Goal: Task Accomplishment & Management: Use online tool/utility

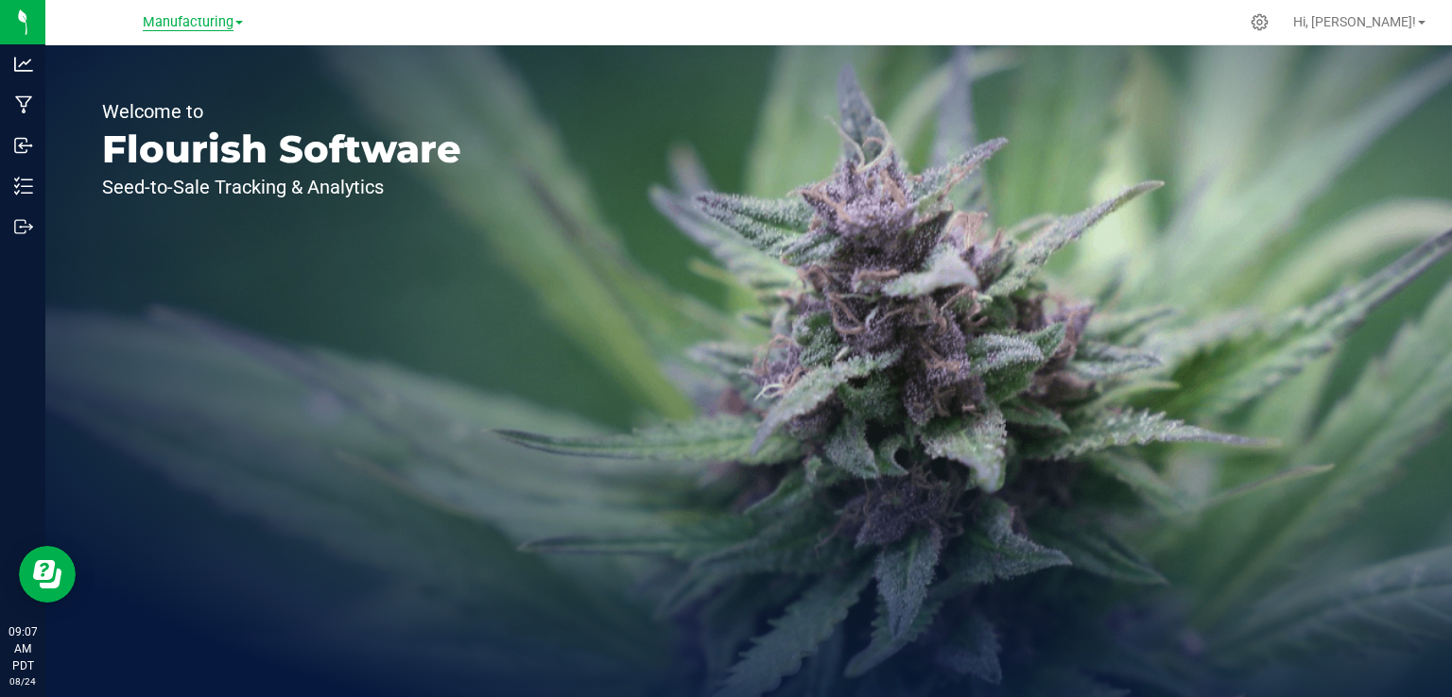
click at [193, 19] on span "Manufacturing" at bounding box center [188, 22] width 91 height 17
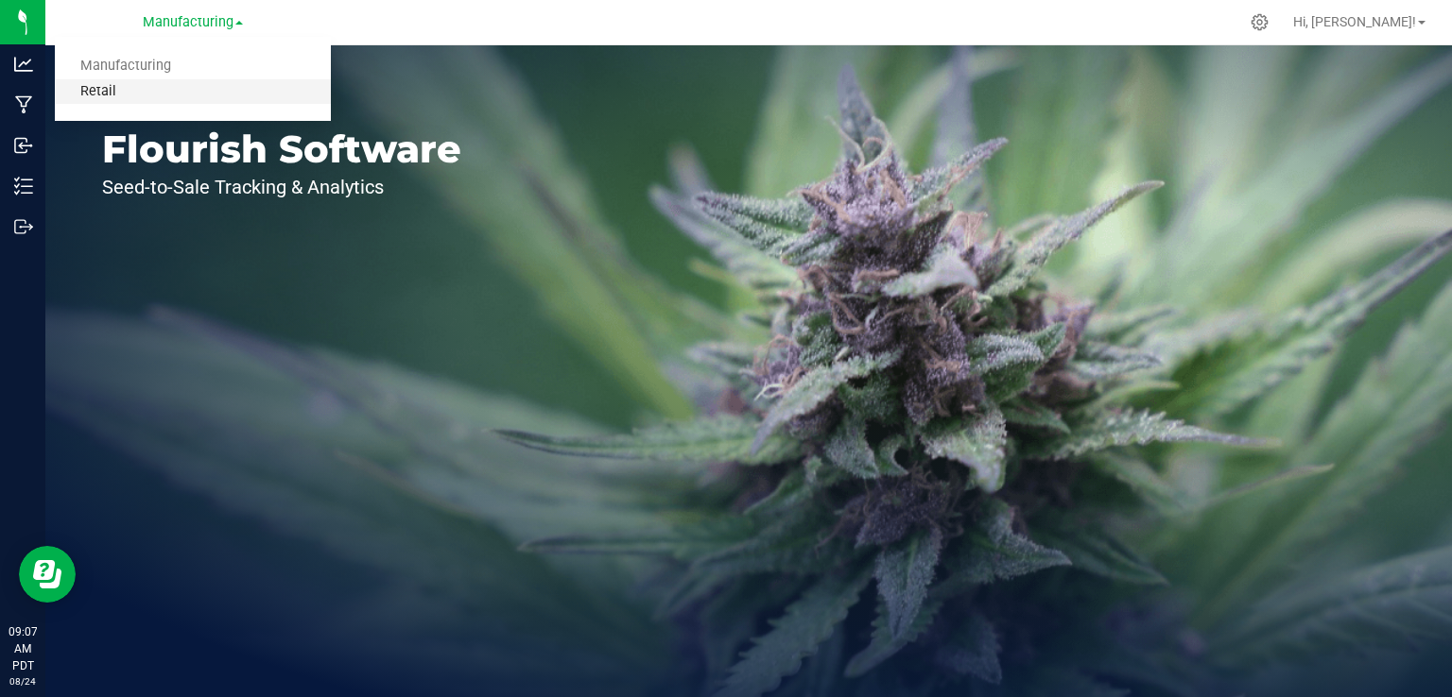
click at [99, 94] on link "Retail" at bounding box center [193, 92] width 276 height 26
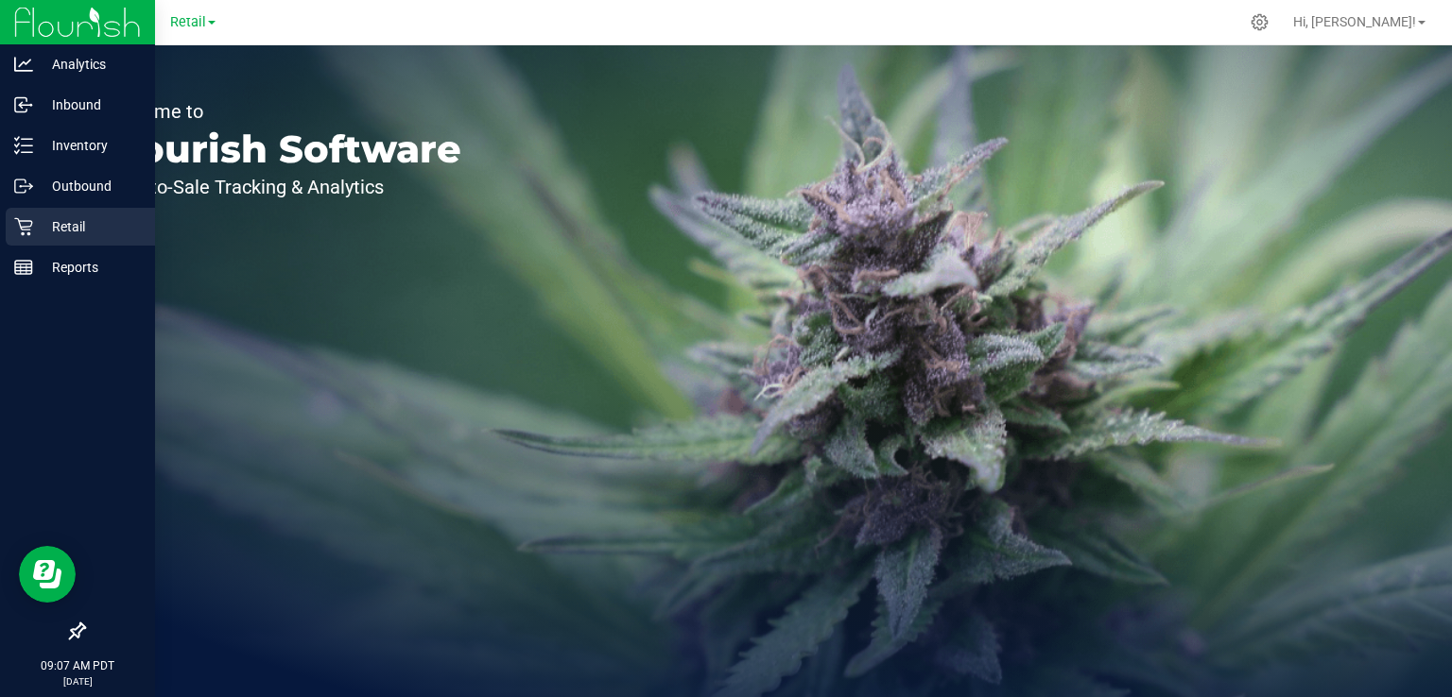
click at [29, 233] on icon at bounding box center [23, 227] width 18 height 18
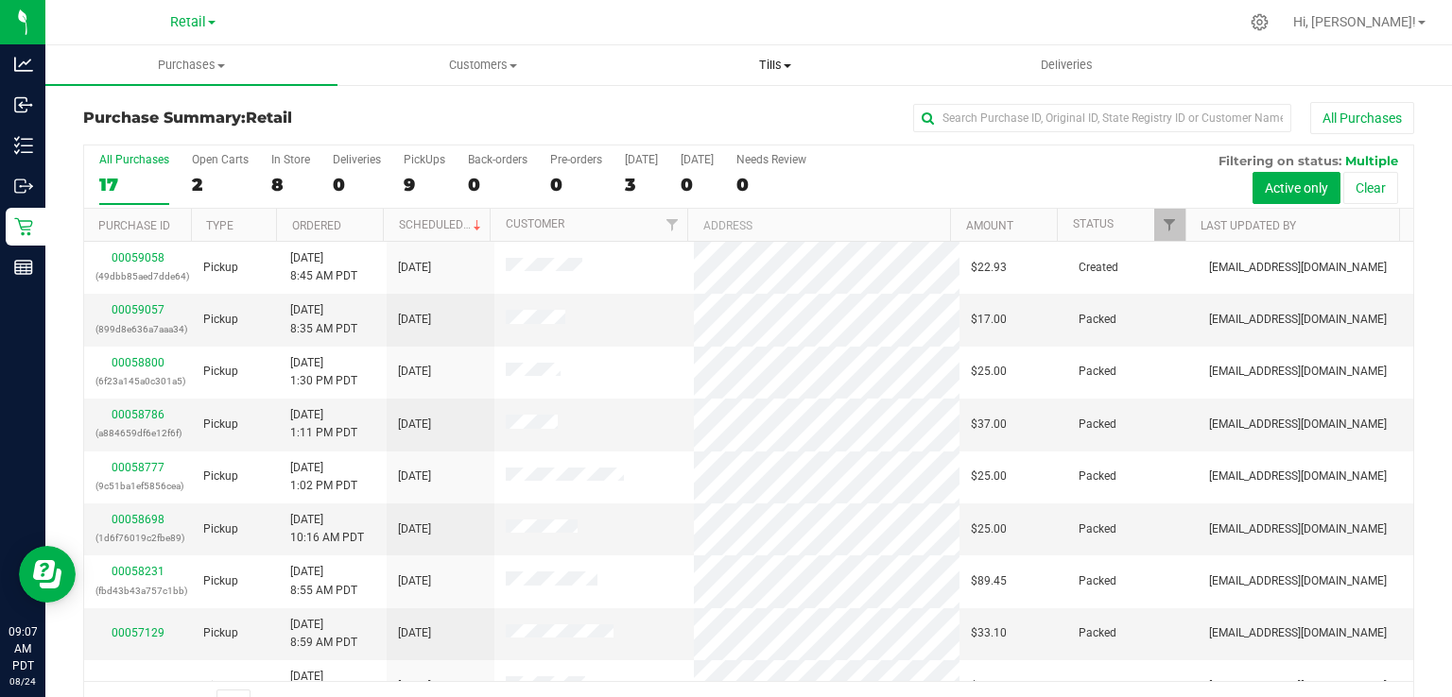
click at [774, 60] on span "Tills" at bounding box center [774, 65] width 290 height 17
click at [705, 113] on span "Manage tills" at bounding box center [692, 114] width 128 height 16
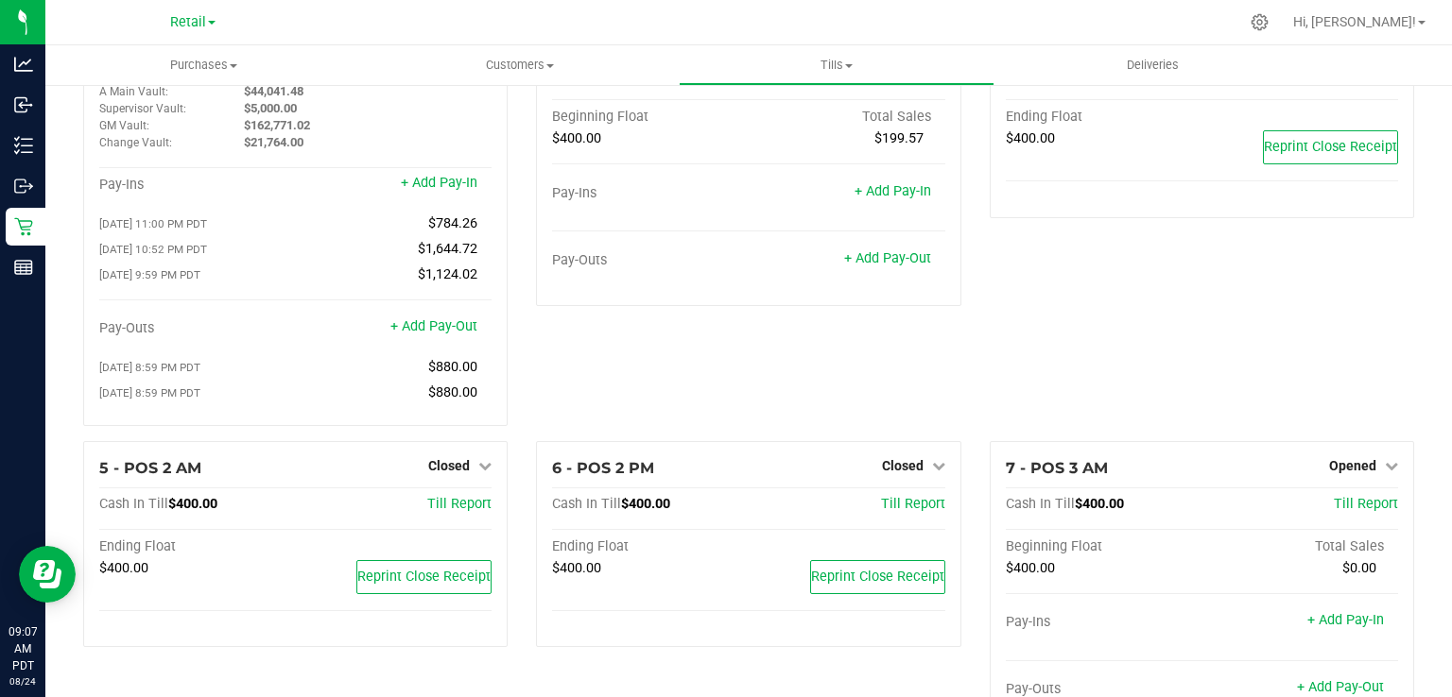
scroll to position [152, 0]
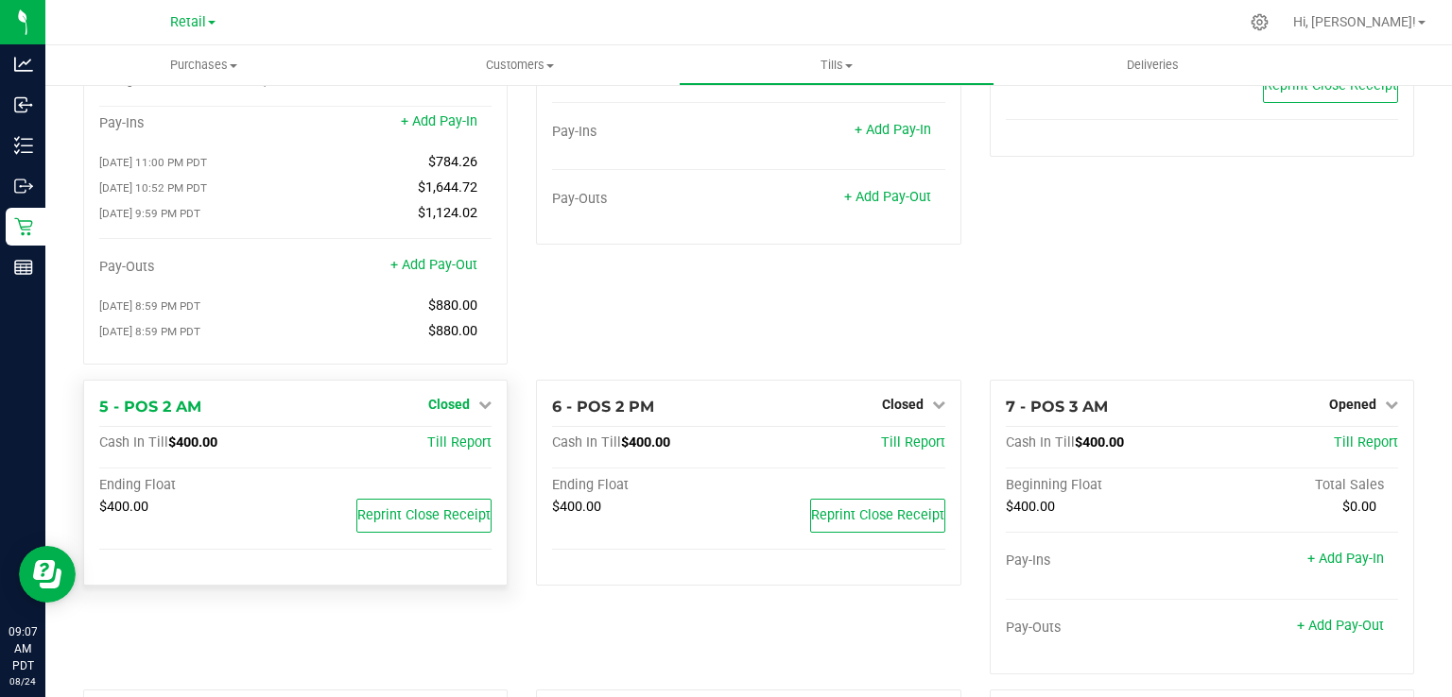
click at [459, 408] on span "Closed" at bounding box center [449, 404] width 42 height 15
click at [446, 446] on link "Open Till" at bounding box center [448, 443] width 50 height 15
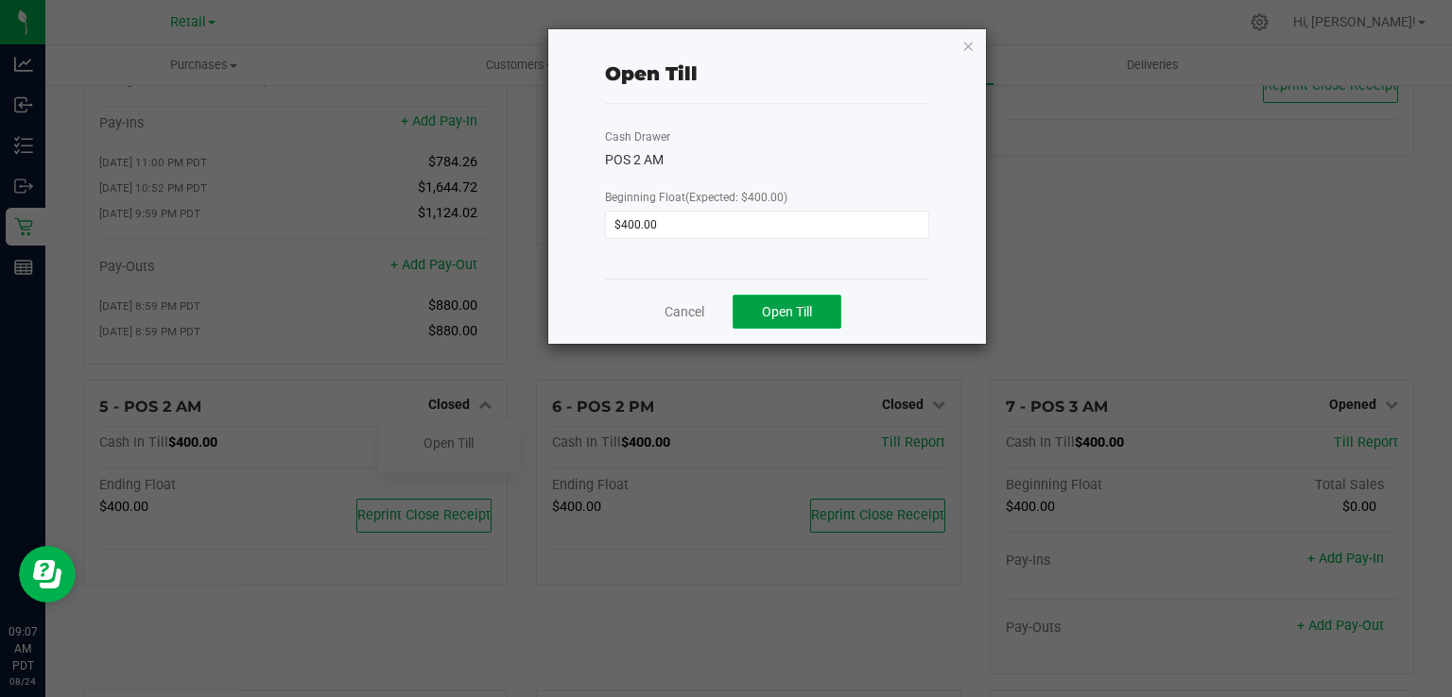
click at [771, 314] on span "Open Till" at bounding box center [787, 311] width 50 height 15
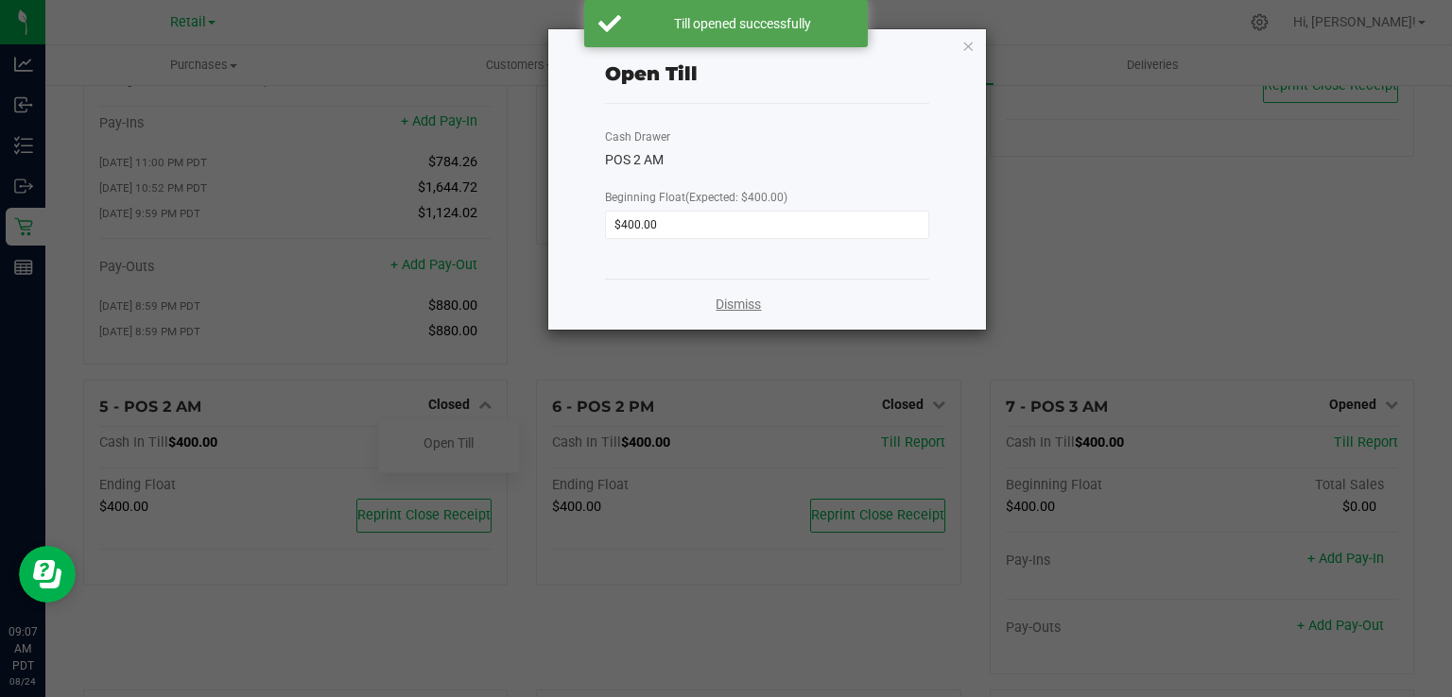
click at [745, 304] on link "Dismiss" at bounding box center [737, 305] width 45 height 20
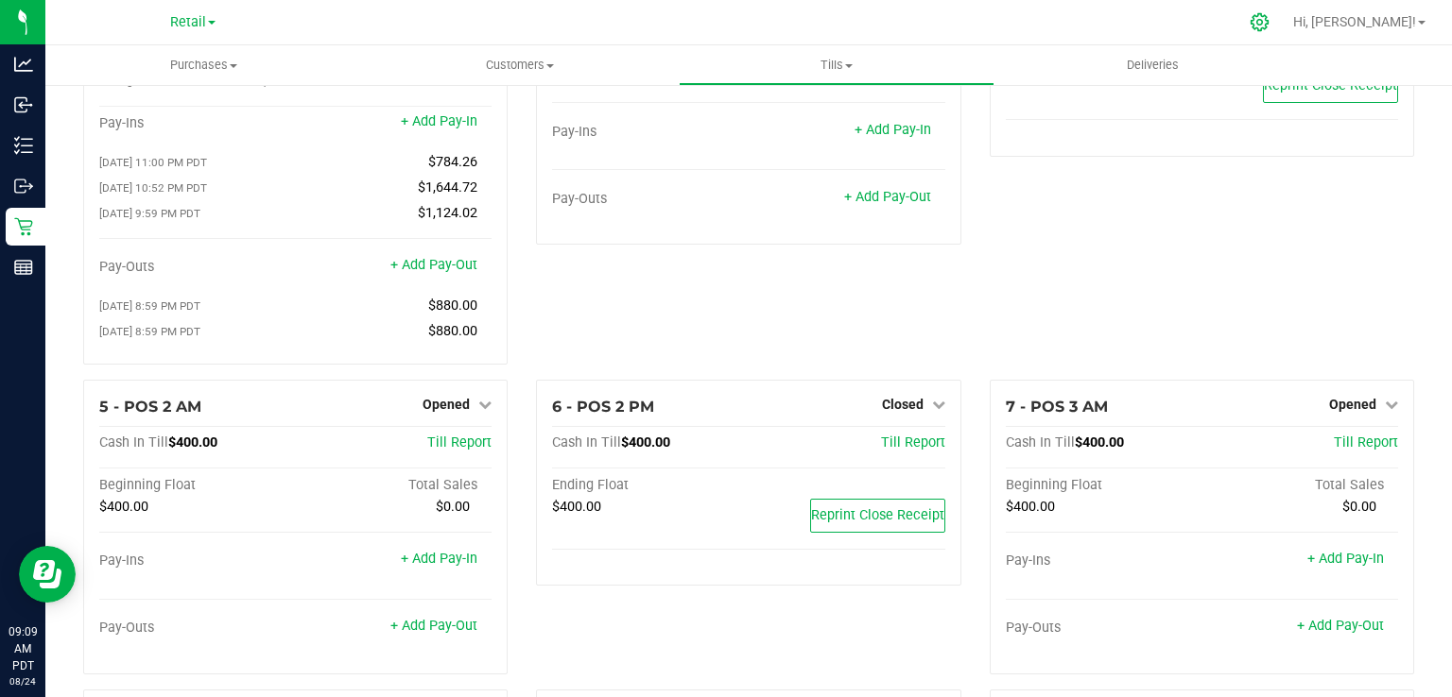
click at [1273, 25] on div at bounding box center [1259, 22] width 26 height 20
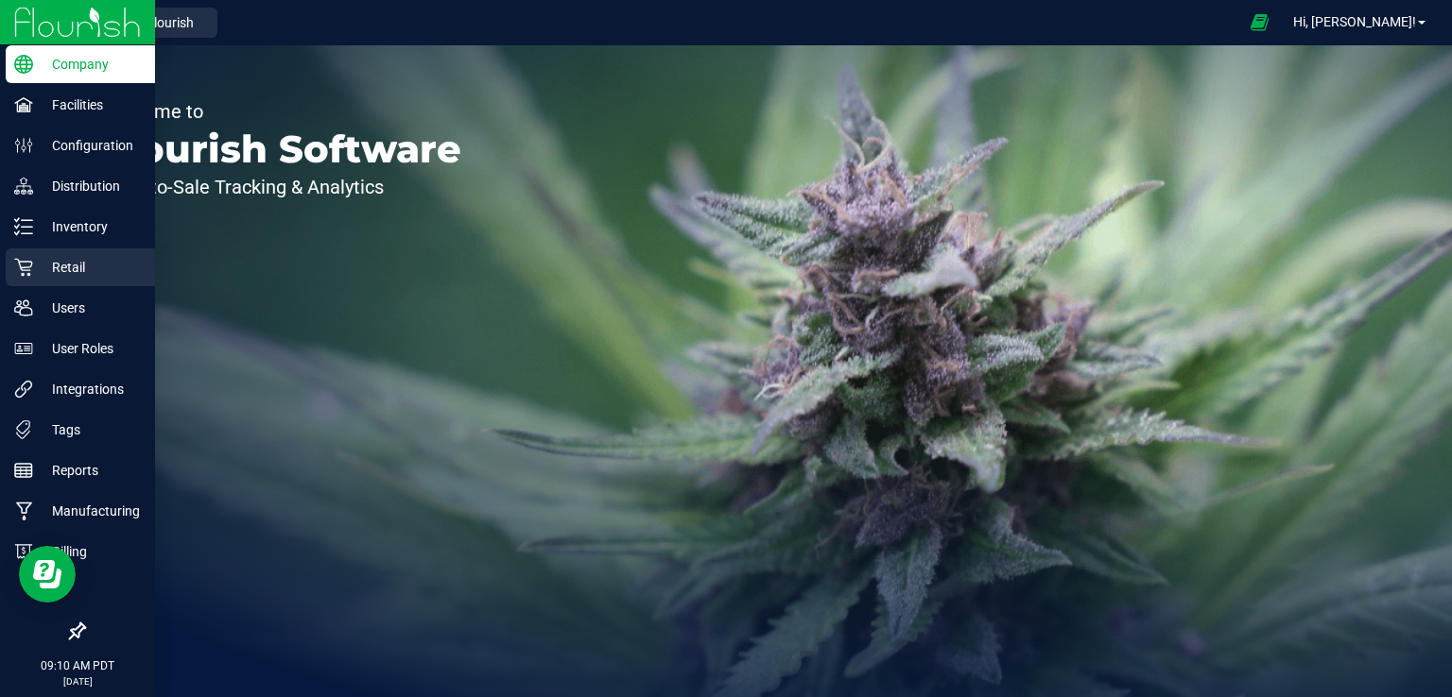
click at [26, 284] on div "Retail" at bounding box center [80, 268] width 149 height 38
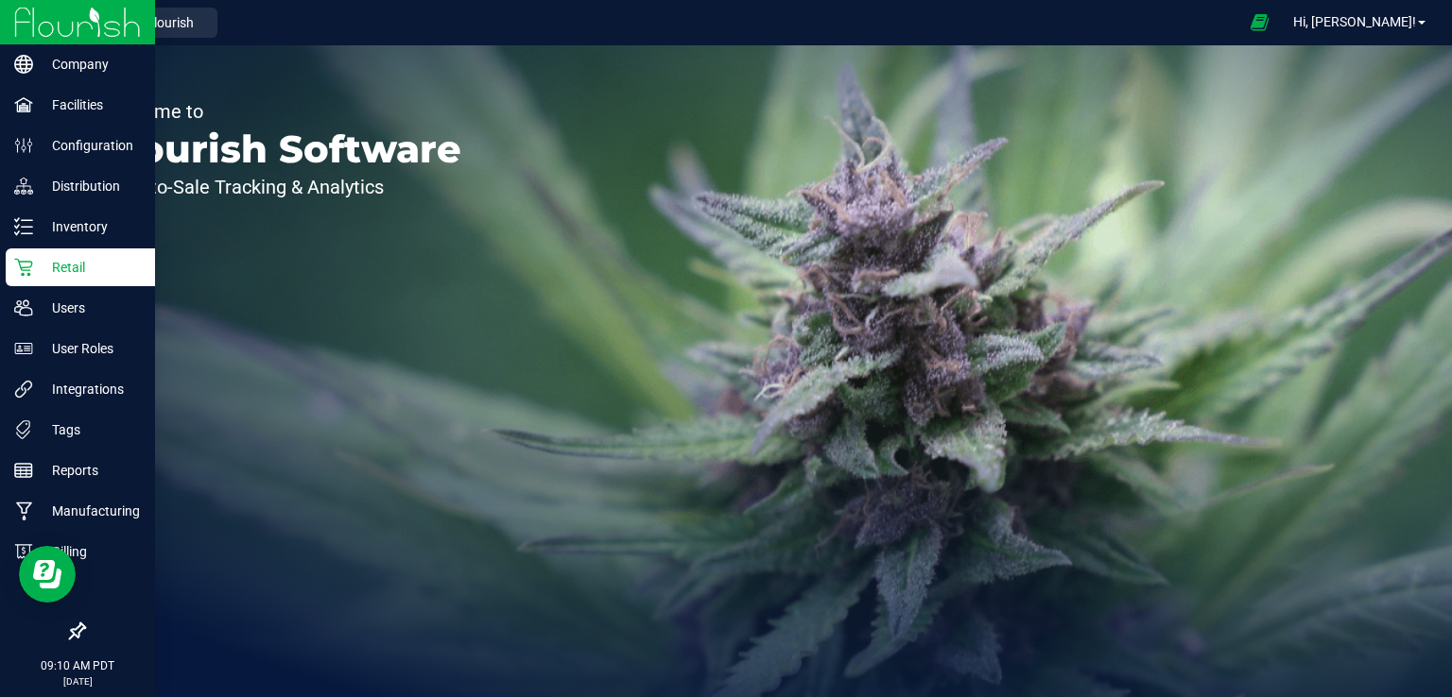
click at [59, 271] on p "Retail" at bounding box center [89, 267] width 113 height 23
click at [85, 276] on p "Retail" at bounding box center [89, 267] width 113 height 23
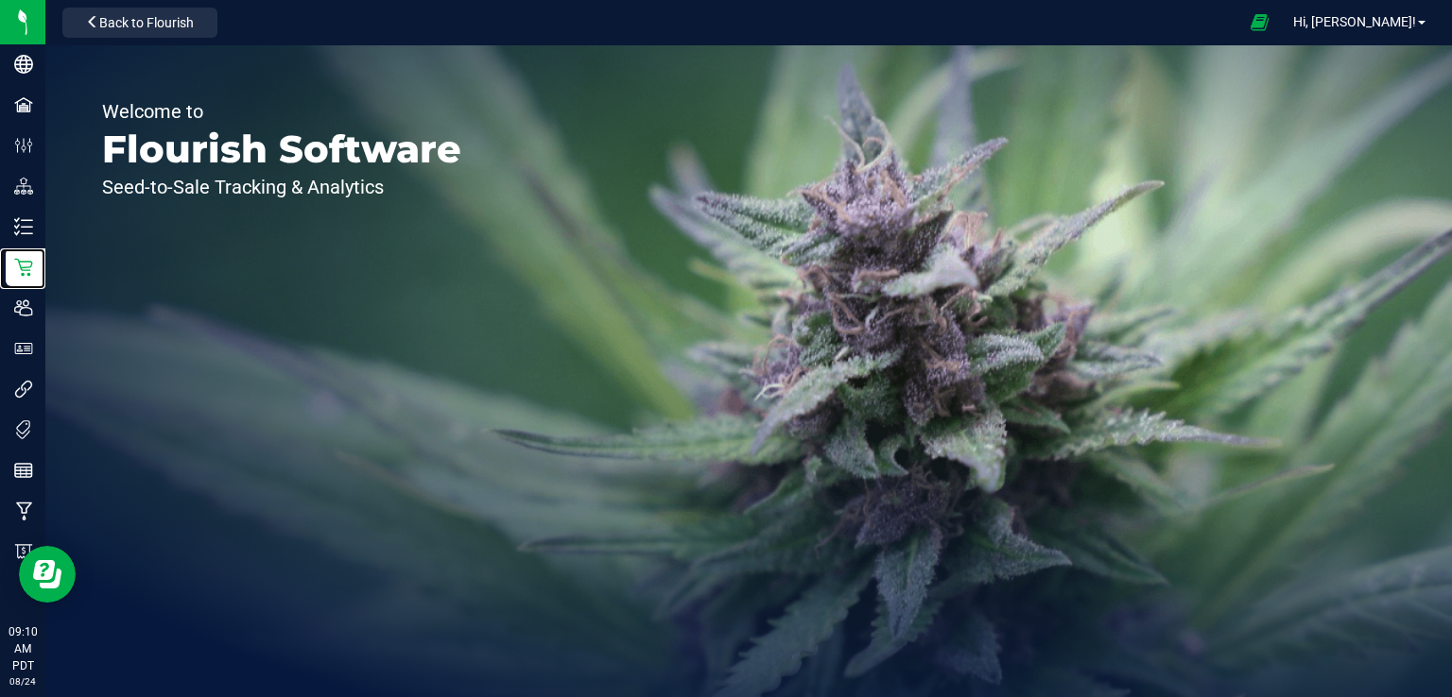
click at [426, 403] on div "Welcome to Flourish Software Seed-to-Sale Tracking & Analytics" at bounding box center [281, 371] width 473 height 652
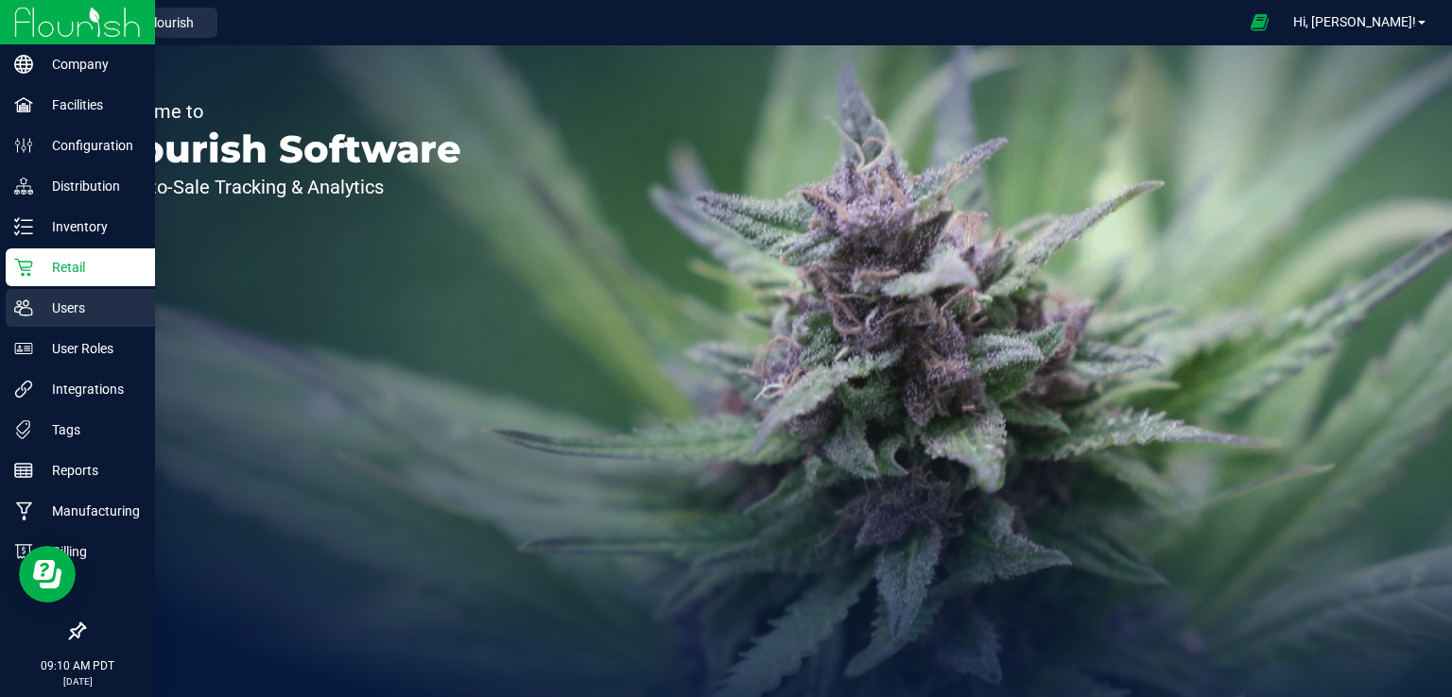
click at [11, 289] on div "Users" at bounding box center [80, 308] width 149 height 38
click at [58, 271] on p "Retail" at bounding box center [89, 267] width 113 height 23
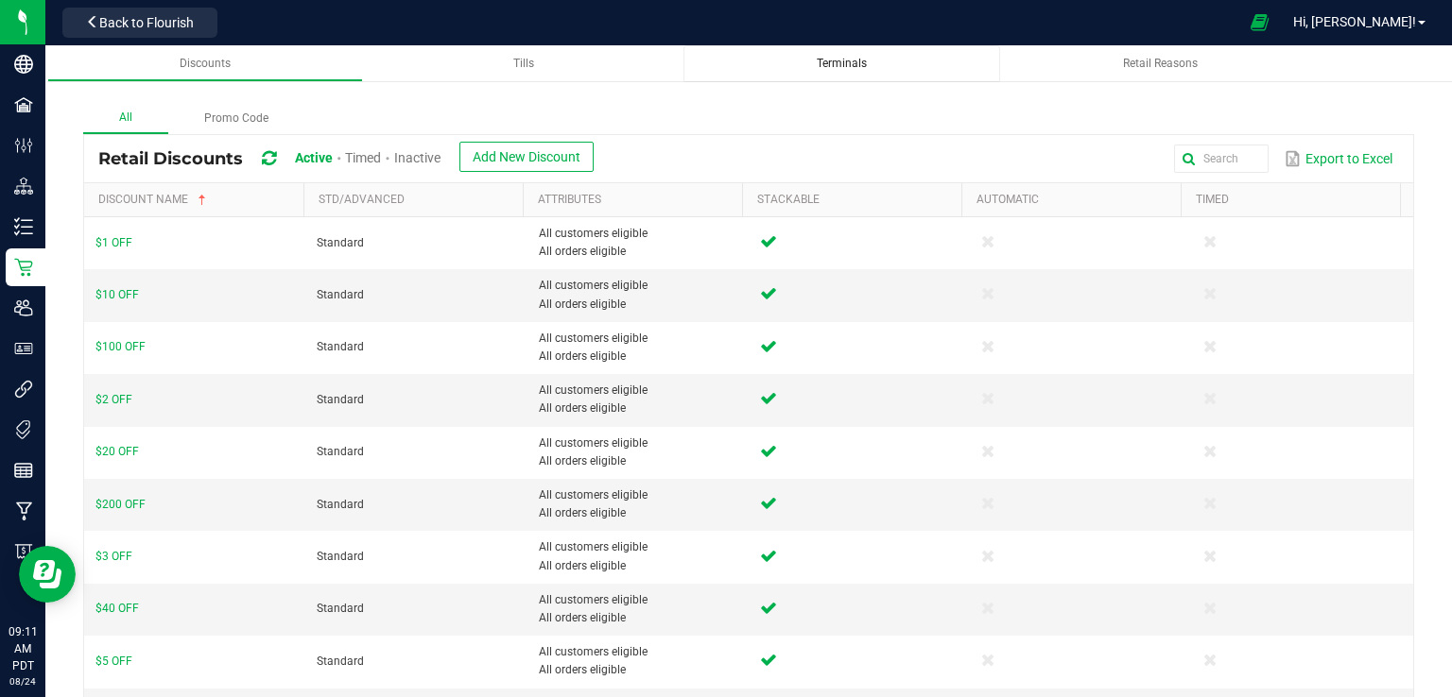
click at [847, 63] on span "Terminals" at bounding box center [842, 63] width 50 height 13
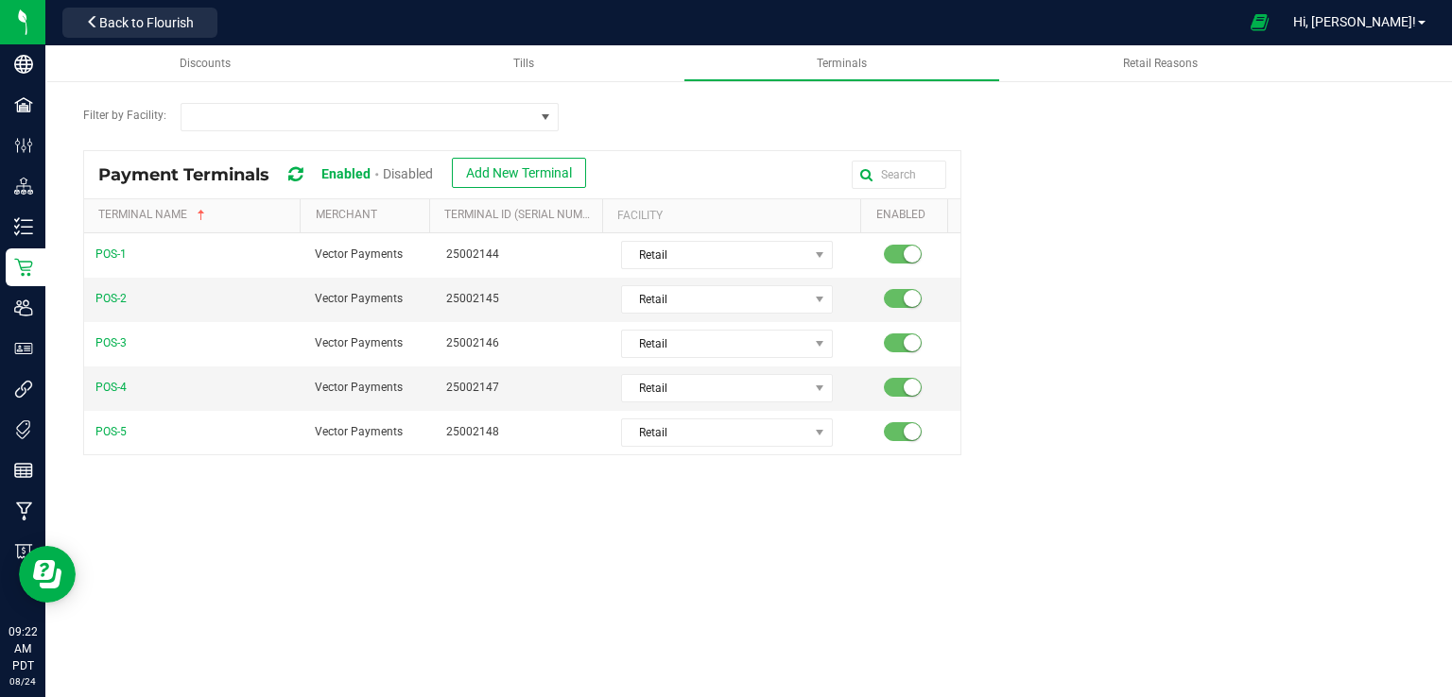
click at [297, 179] on icon at bounding box center [295, 174] width 14 height 17
click at [295, 177] on icon at bounding box center [295, 174] width 14 height 17
click at [109, 15] on span "Back to Flourish" at bounding box center [146, 22] width 95 height 15
